Goal: Information Seeking & Learning: Learn about a topic

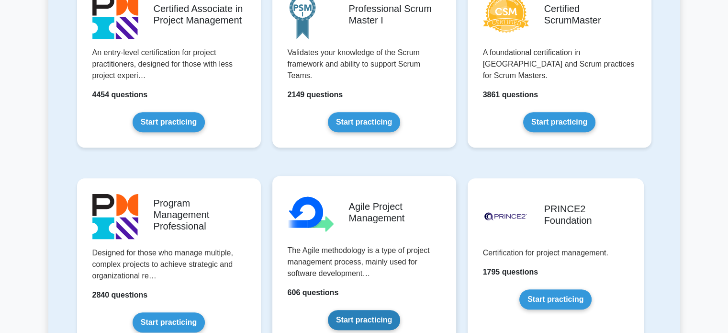
scroll to position [622, 0]
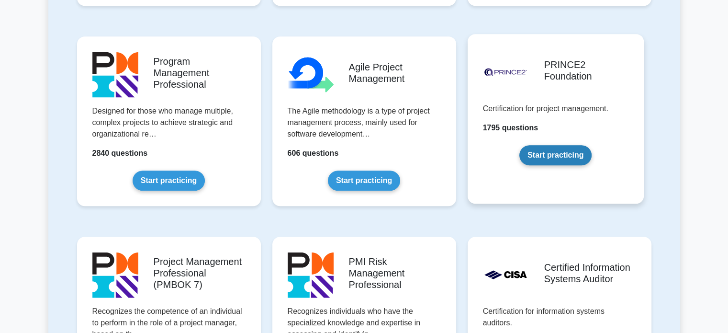
click at [541, 145] on link "Start practicing" at bounding box center [555, 155] width 72 height 20
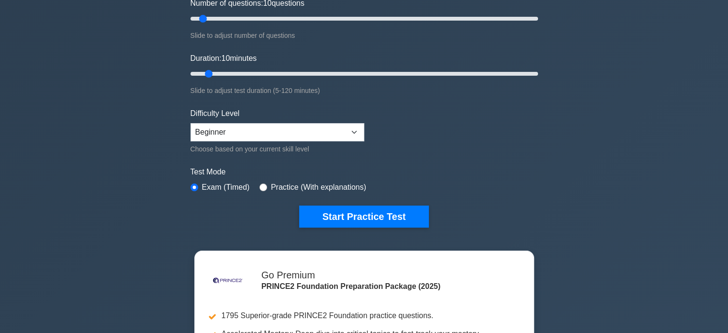
scroll to position [144, 0]
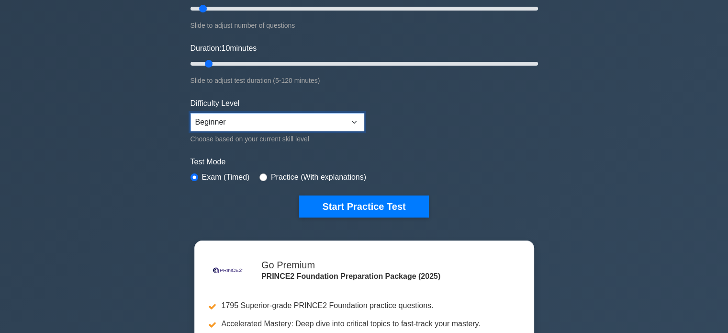
click at [340, 128] on select "Beginner Intermediate Expert" at bounding box center [278, 122] width 174 height 18
select select "intermediate"
click at [191, 113] on select "Beginner Intermediate Expert" at bounding box center [278, 122] width 174 height 18
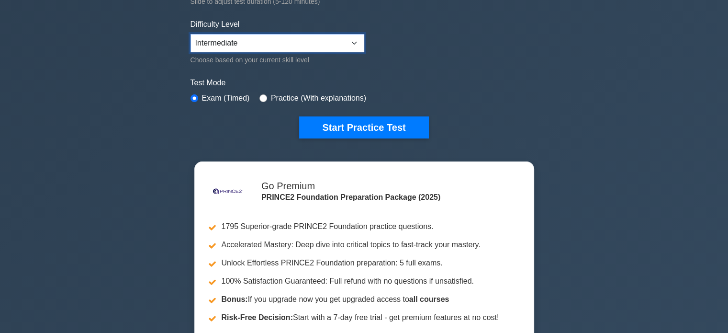
scroll to position [239, 0]
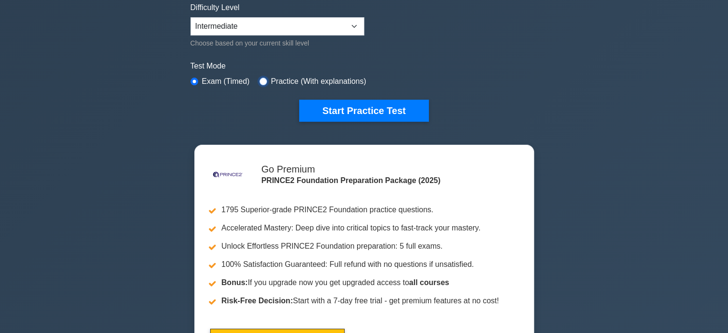
click at [260, 80] on input "radio" at bounding box center [263, 82] width 8 height 8
radio input "true"
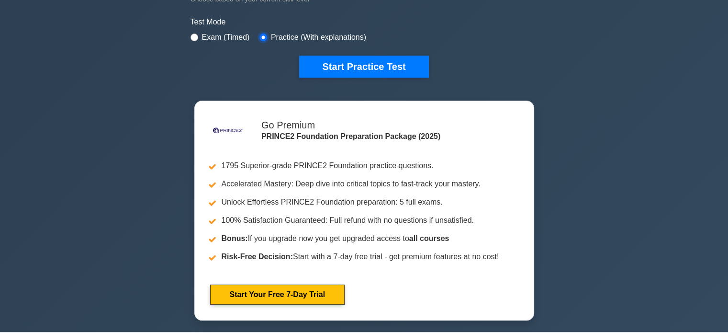
scroll to position [96, 0]
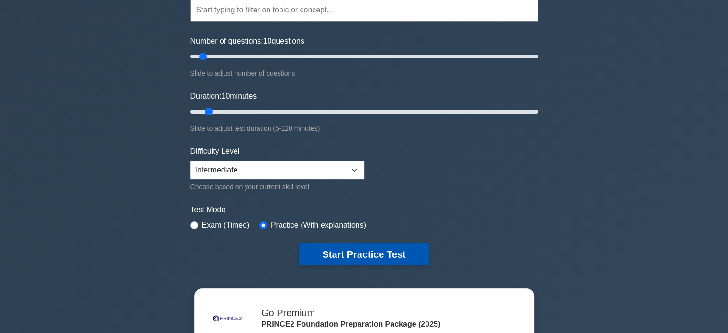
click at [354, 254] on button "Start Practice Test" at bounding box center [363, 254] width 129 height 22
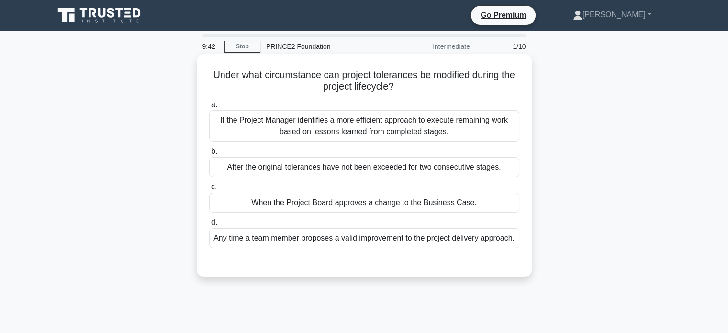
click at [397, 203] on div "When the Project Board approves a change to the Business Case." at bounding box center [364, 202] width 310 height 20
click at [209, 190] on input "c. When the Project Board approves a change to the Business Case." at bounding box center [209, 187] width 0 height 6
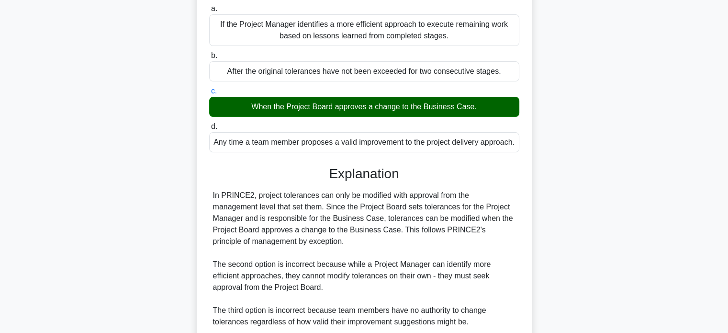
scroll to position [191, 0]
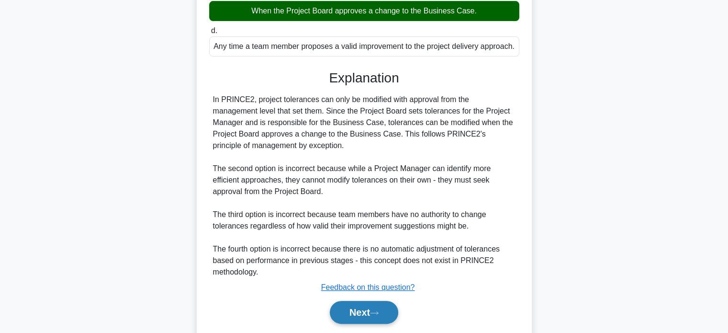
click at [355, 323] on button "Next" at bounding box center [364, 312] width 68 height 23
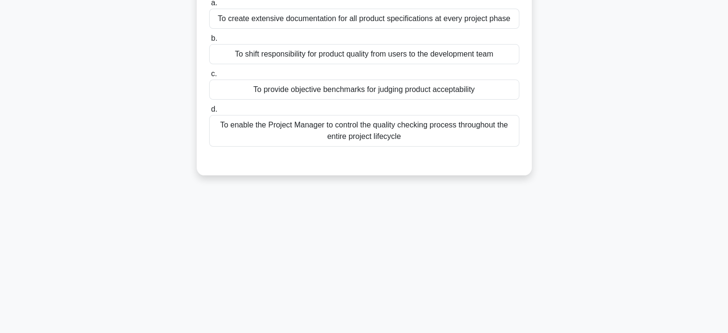
scroll to position [0, 0]
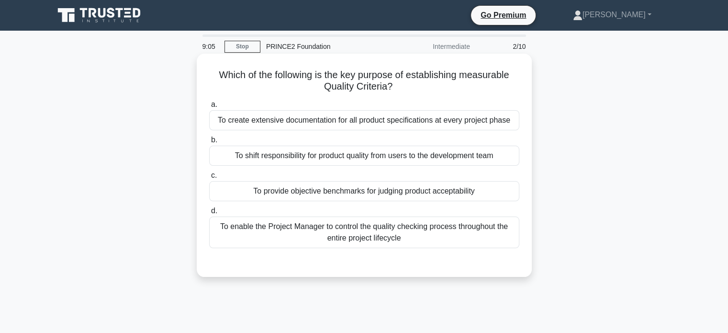
click at [268, 191] on div "To provide objective benchmarks for judging product acceptability" at bounding box center [364, 191] width 310 height 20
click at [209, 179] on input "c. To provide objective benchmarks for judging product acceptability" at bounding box center [209, 175] width 0 height 6
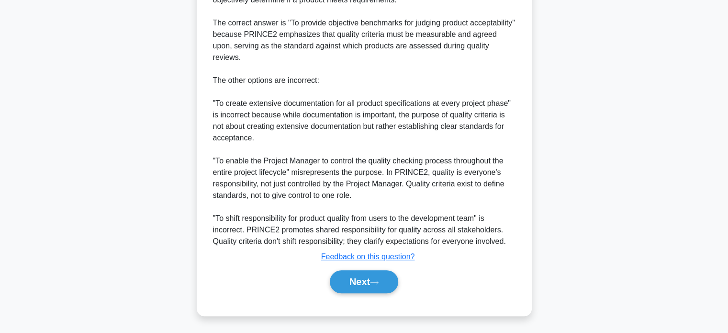
scroll to position [326, 0]
click at [361, 282] on button "Next" at bounding box center [364, 281] width 68 height 23
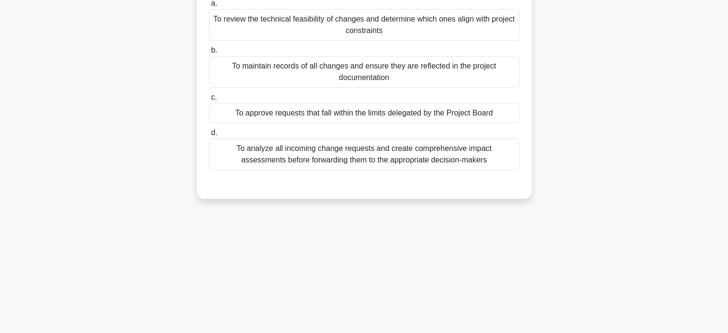
scroll to position [0, 0]
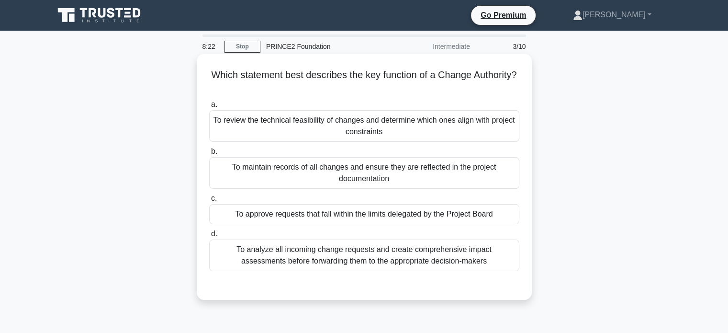
click at [372, 264] on div "To analyze all incoming change requests and create comprehensive impact assessm…" at bounding box center [364, 255] width 310 height 32
click at [209, 237] on input "d. To analyze all incoming change requests and create comprehensive impact asse…" at bounding box center [209, 234] width 0 height 6
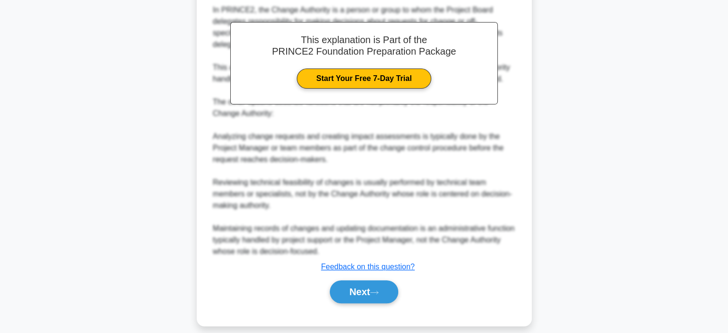
scroll to position [315, 0]
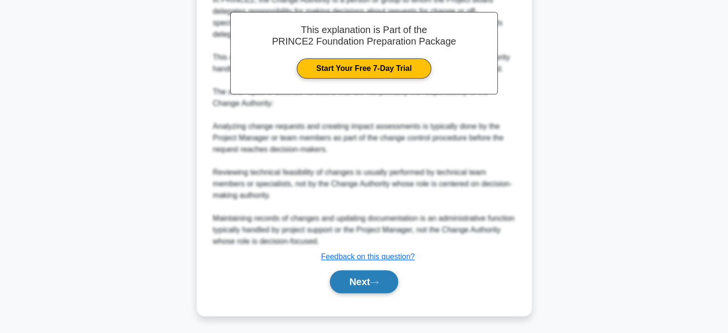
click at [347, 281] on button "Next" at bounding box center [364, 281] width 68 height 23
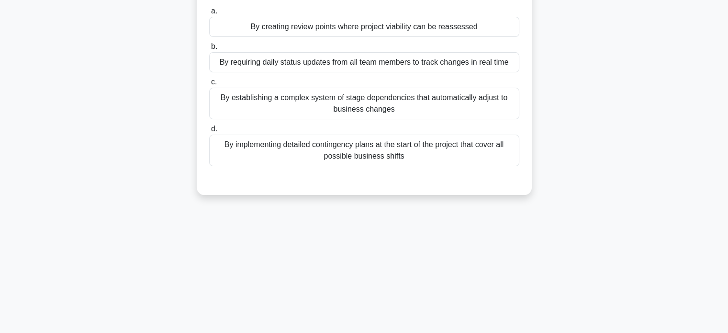
scroll to position [0, 0]
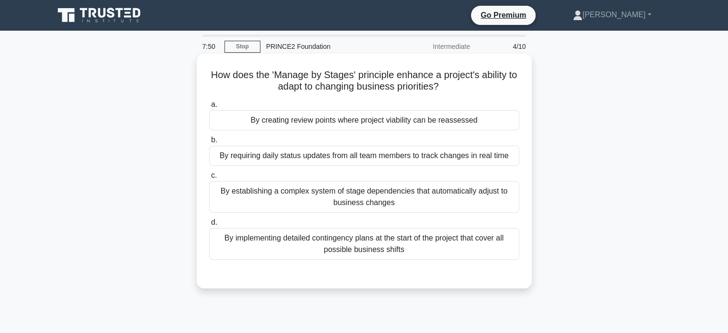
click at [268, 157] on div "By requiring daily status updates from all team members to track changes in rea…" at bounding box center [364, 156] width 310 height 20
click at [209, 143] on input "b. By requiring daily status updates from all team members to track changes in …" at bounding box center [209, 140] width 0 height 6
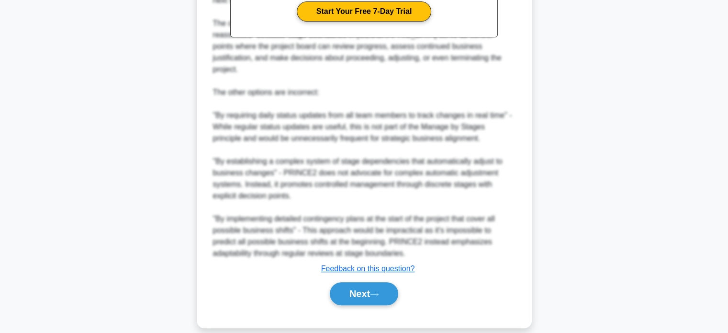
scroll to position [361, 0]
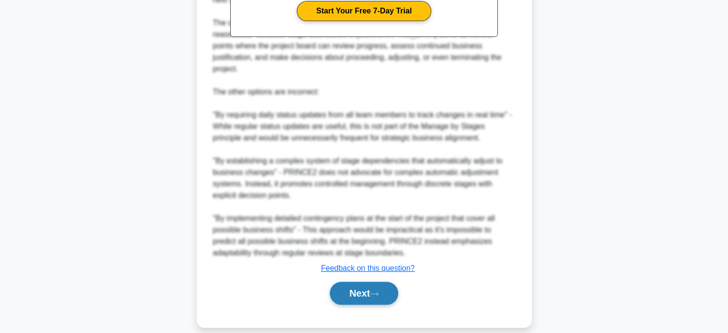
click at [375, 291] on icon at bounding box center [374, 293] width 9 height 5
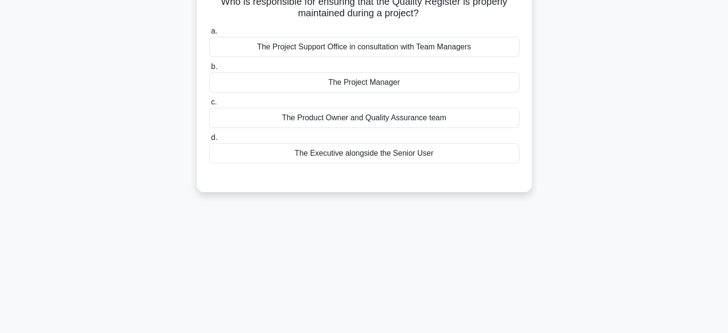
scroll to position [0, 0]
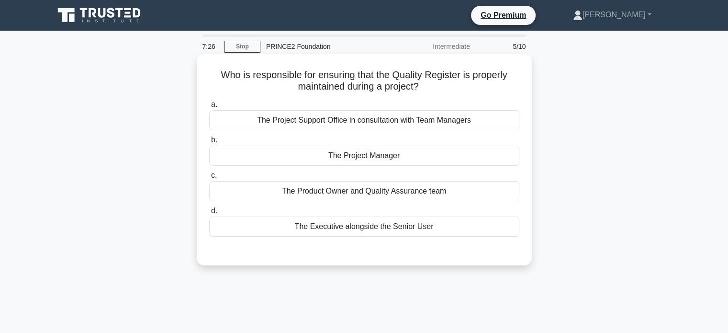
click at [368, 190] on div "The Product Owner and Quality Assurance team" at bounding box center [364, 191] width 310 height 20
click at [209, 179] on input "c. The Product Owner and Quality Assurance team" at bounding box center [209, 175] width 0 height 6
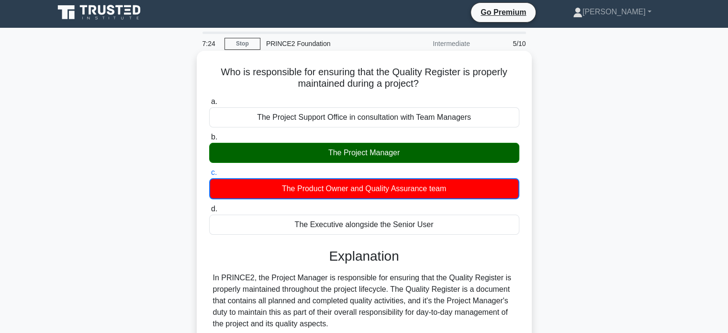
scroll to position [212, 0]
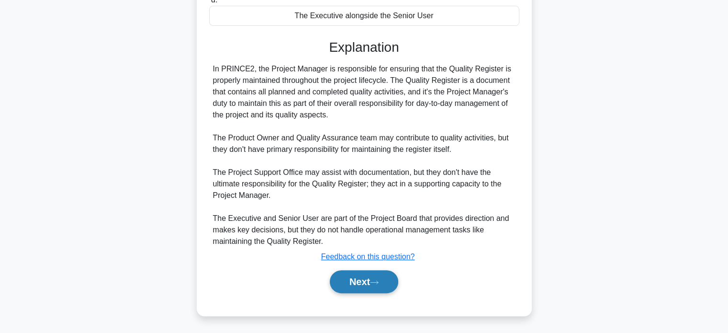
click at [351, 285] on button "Next" at bounding box center [364, 281] width 68 height 23
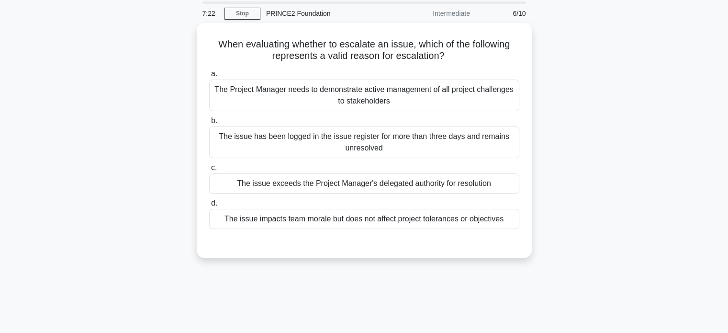
scroll to position [0, 0]
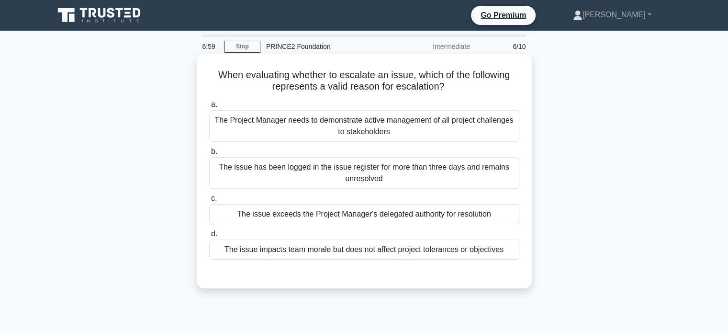
click at [299, 217] on div "The issue exceeds the Project Manager's delegated authority for resolution" at bounding box center [364, 214] width 310 height 20
click at [209, 202] on input "c. The issue exceeds the Project Manager's delegated authority for resolution" at bounding box center [209, 198] width 0 height 6
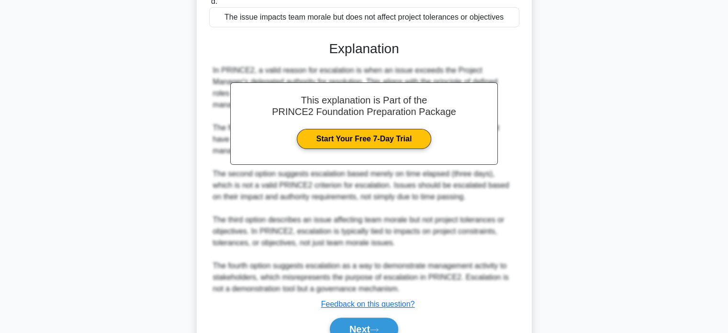
scroll to position [268, 0]
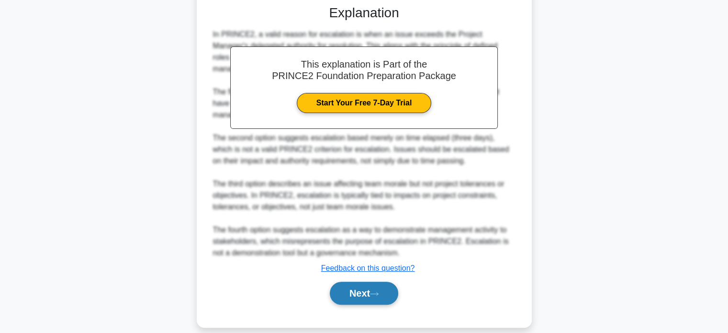
click at [360, 281] on button "Next" at bounding box center [364, 292] width 68 height 23
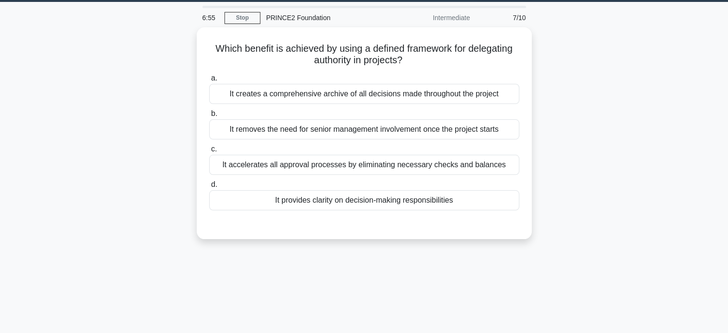
scroll to position [0, 0]
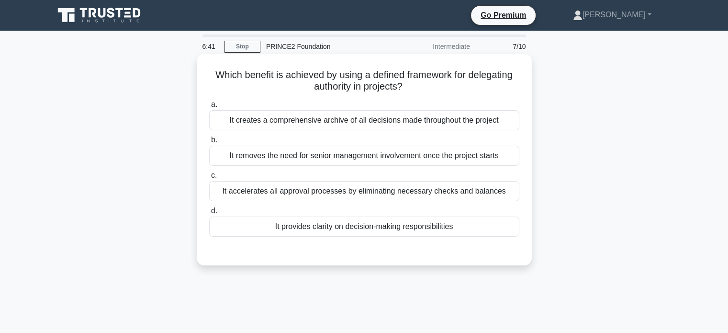
click at [311, 191] on div "It accelerates all approval processes by eliminating necessary checks and balan…" at bounding box center [364, 191] width 310 height 20
click at [209, 179] on input "c. It accelerates all approval processes by eliminating necessary checks and ba…" at bounding box center [209, 175] width 0 height 6
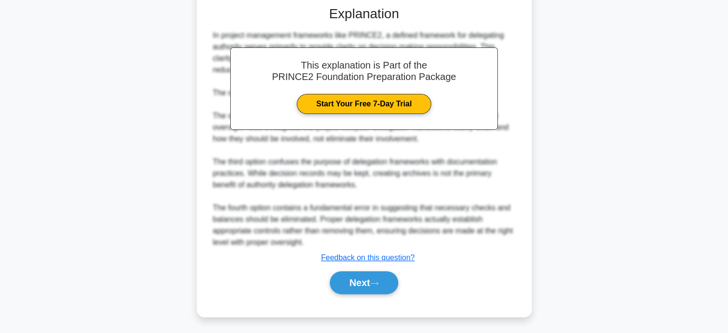
scroll to position [246, 0]
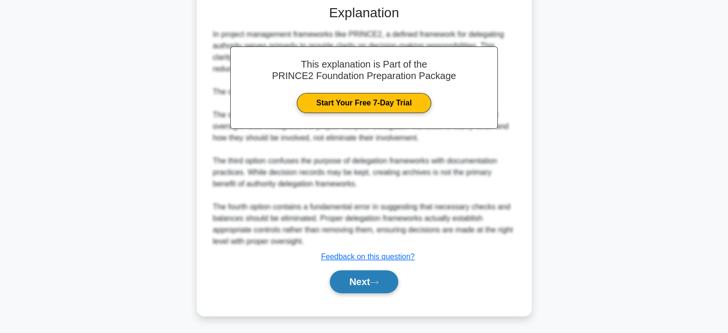
click at [363, 285] on button "Next" at bounding box center [364, 281] width 68 height 23
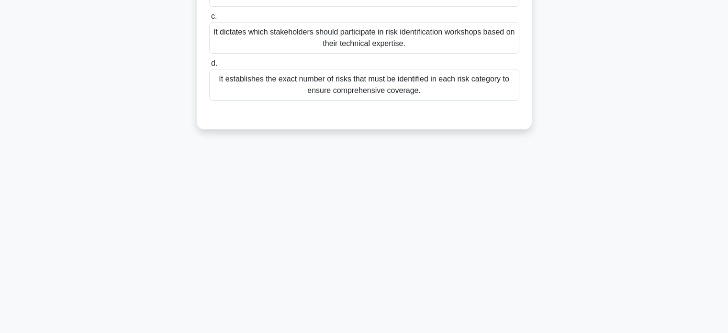
scroll to position [0, 0]
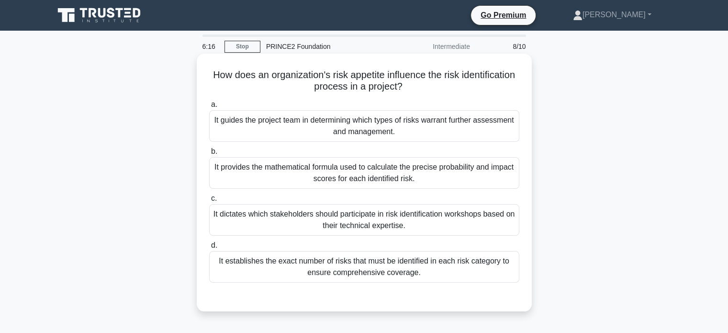
click at [343, 127] on div "It guides the project team in determining which types of risks warrant further …" at bounding box center [364, 126] width 310 height 32
click at [209, 108] on input "a. It guides the project team in determining which types of risks warrant furth…" at bounding box center [209, 104] width 0 height 6
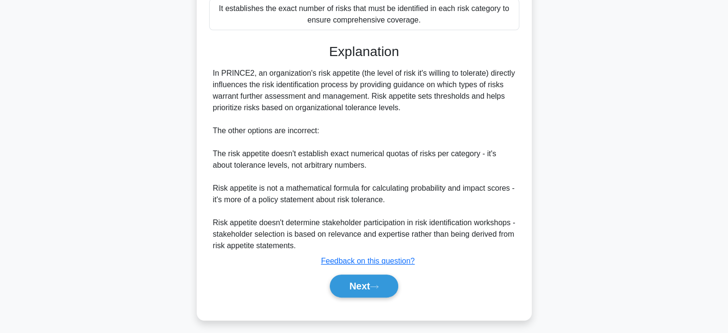
scroll to position [257, 0]
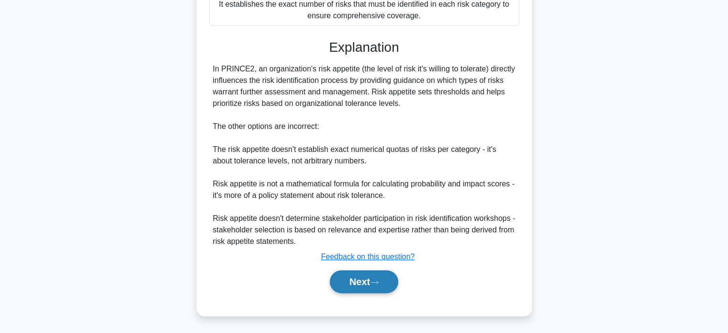
click at [365, 280] on button "Next" at bounding box center [364, 281] width 68 height 23
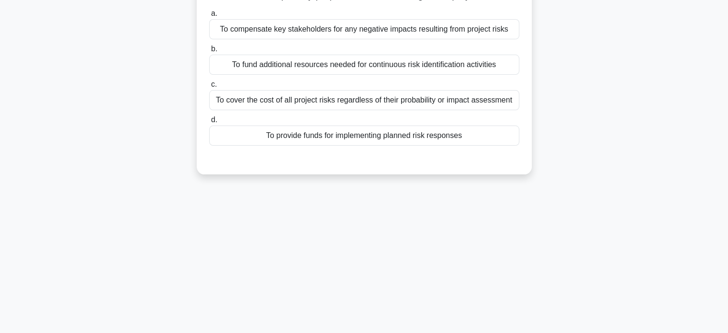
scroll to position [0, 0]
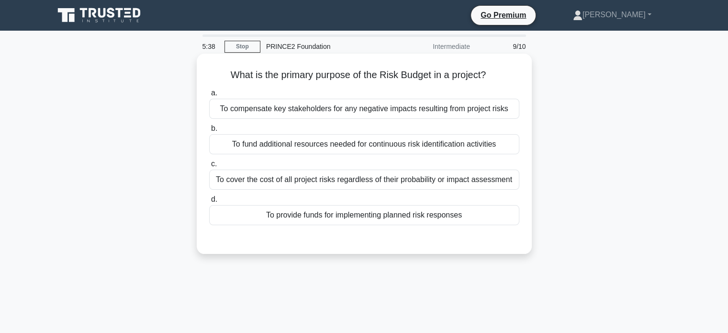
click at [361, 216] on div "To provide funds for implementing planned risk responses" at bounding box center [364, 215] width 310 height 20
click at [209, 202] on input "d. To provide funds for implementing planned risk responses" at bounding box center [209, 199] width 0 height 6
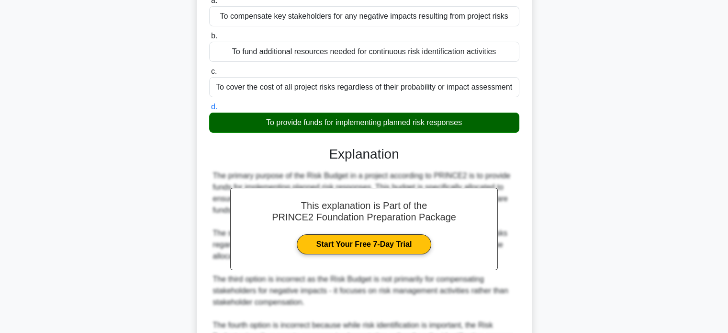
scroll to position [199, 0]
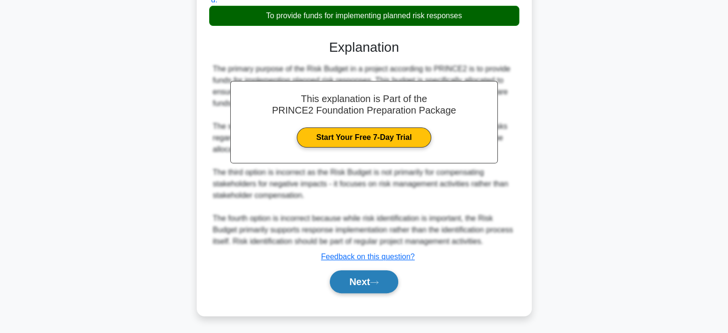
click at [343, 279] on button "Next" at bounding box center [364, 281] width 68 height 23
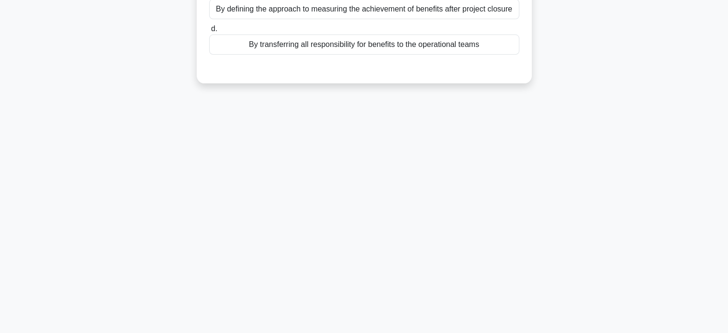
scroll to position [0, 0]
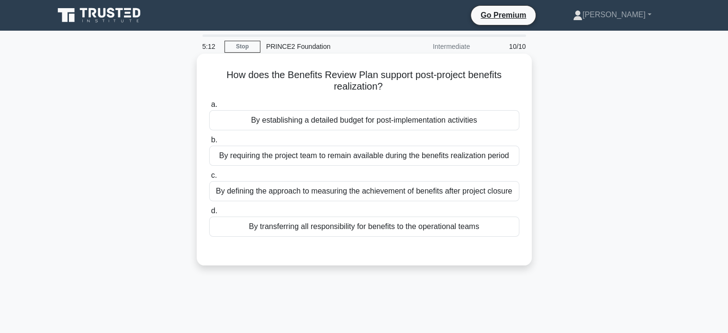
click at [344, 229] on div "By transferring all responsibility for benefits to the operational teams" at bounding box center [364, 226] width 310 height 20
click at [209, 214] on input "d. By transferring all responsibility for benefits to the operational teams" at bounding box center [209, 211] width 0 height 6
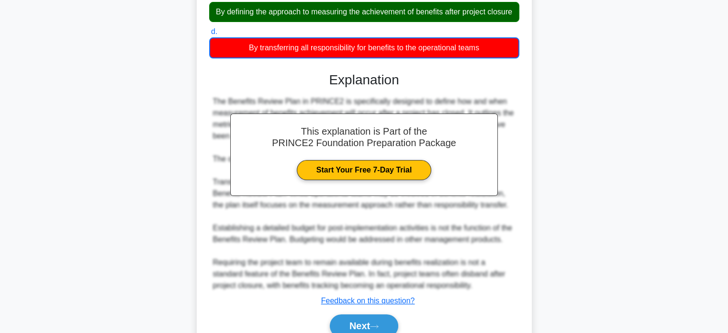
scroll to position [235, 0]
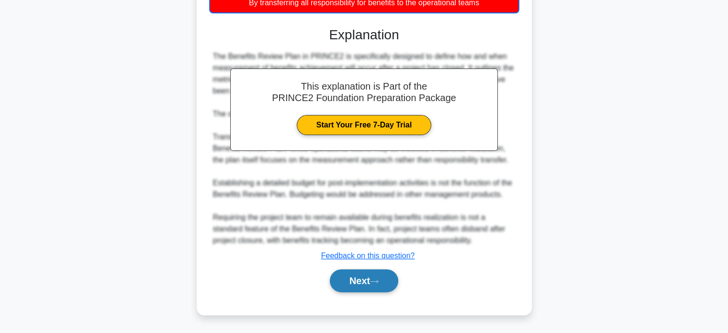
click at [366, 281] on button "Next" at bounding box center [364, 280] width 68 height 23
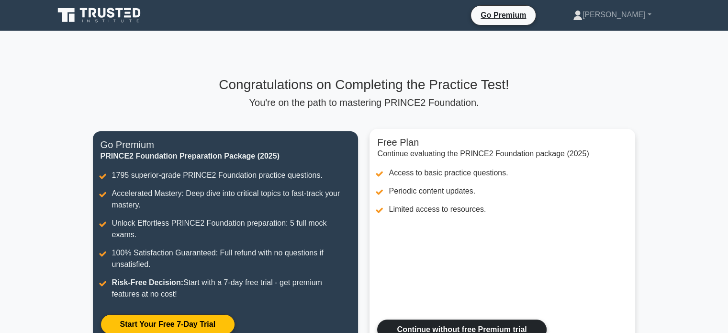
click at [456, 319] on link "Continue without free Premium trial" at bounding box center [461, 329] width 169 height 20
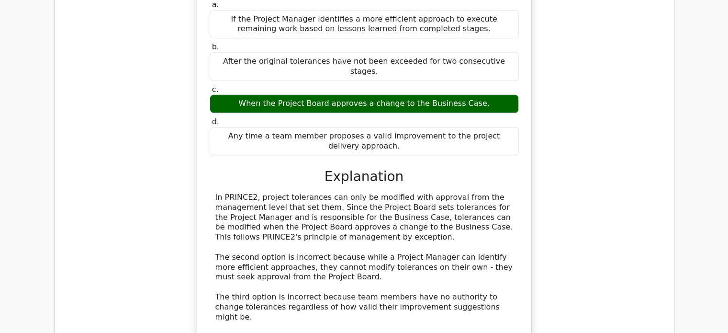
scroll to position [718, 0]
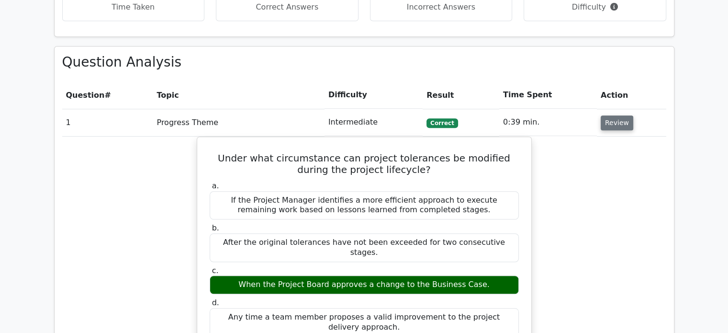
click at [608, 115] on button "Review" at bounding box center [617, 122] width 33 height 15
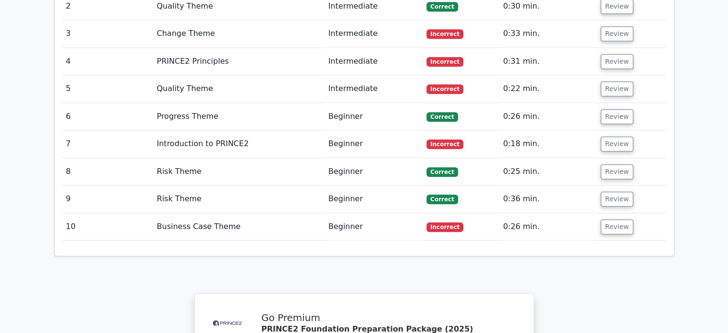
scroll to position [1149, 0]
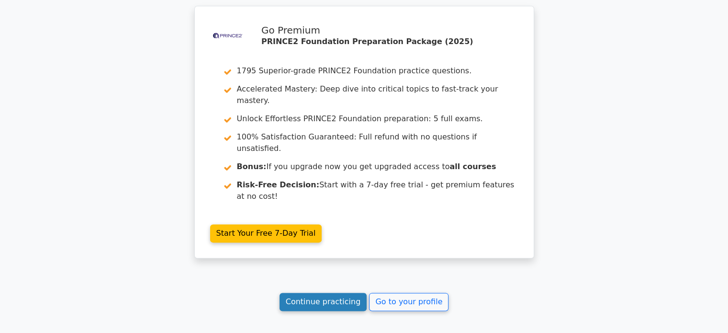
click at [319, 292] on link "Continue practicing" at bounding box center [324, 301] width 88 height 18
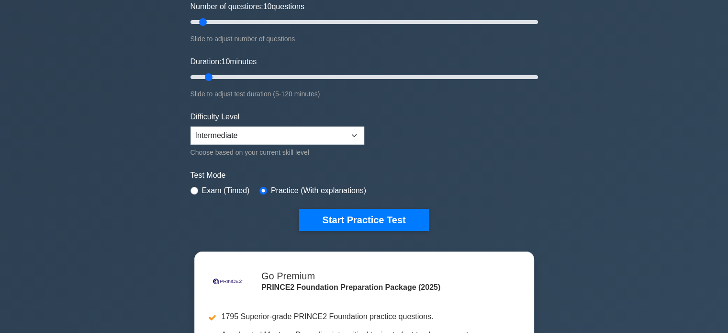
scroll to position [191, 0]
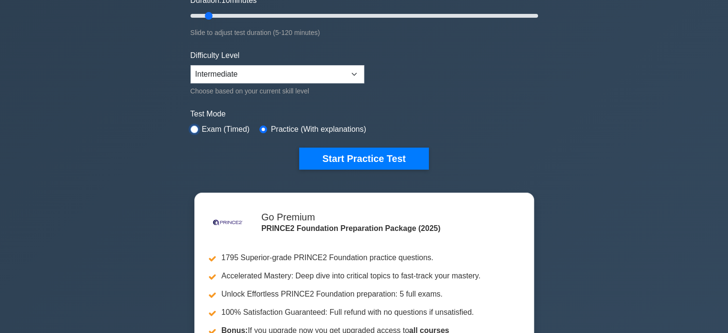
click at [191, 128] on input "radio" at bounding box center [195, 129] width 8 height 8
radio input "true"
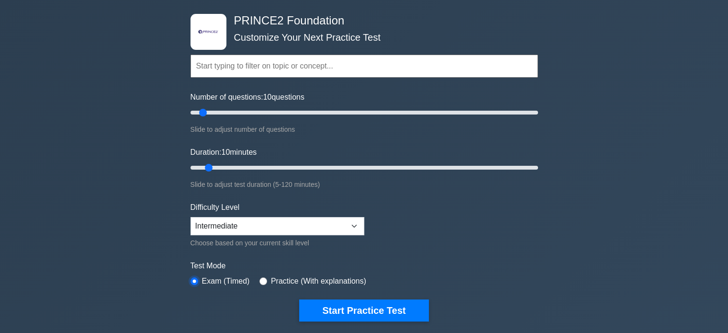
scroll to position [0, 0]
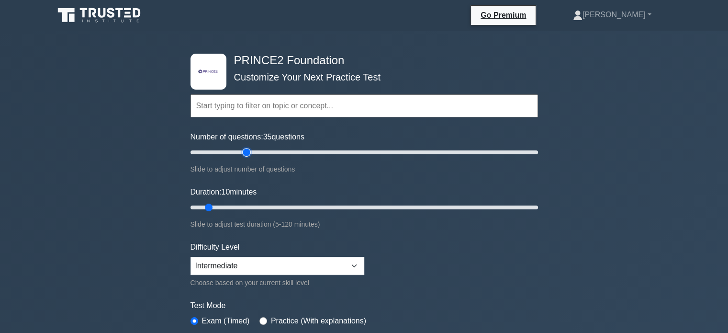
click at [249, 151] on input "Number of questions: 35 questions" at bounding box center [365, 151] width 348 height 11
type input "10"
click at [206, 152] on input "Number of questions: 10 questions" at bounding box center [365, 151] width 348 height 11
click at [123, 175] on div ".st0{fill-rule:evenodd;clip-rule:evenodd;fill:#000041;} .st1{fill-rule:evenodd;…" at bounding box center [364, 323] width 728 height 585
